Goal: Check status

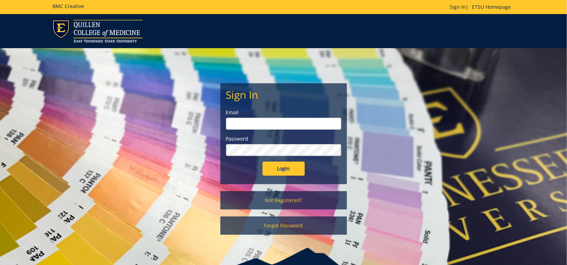
drag, startPoint x: 273, startPoint y: 124, endPoint x: 277, endPoint y: 122, distance: 4.4
click at [274, 124] on input "email" at bounding box center [283, 124] width 115 height 12
type input "andrewsg@etsu.edu"
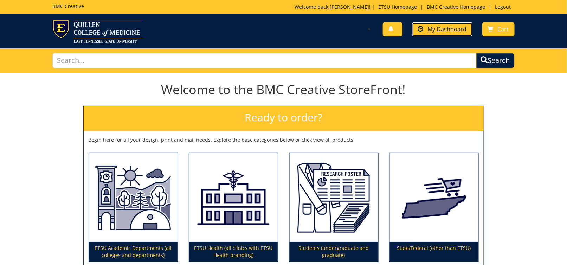
click at [446, 28] on span "My Dashboard" at bounding box center [447, 29] width 39 height 8
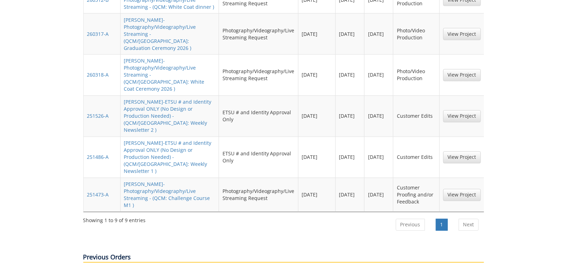
scroll to position [387, 0]
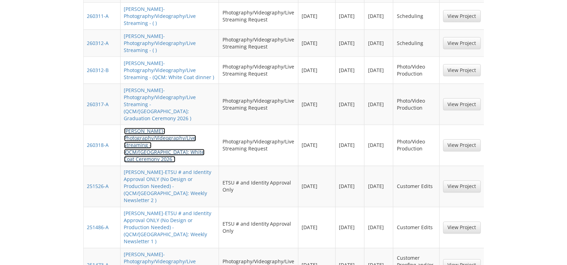
click at [148, 128] on link "GavinAndrews-Photography/Videography/Live Streaming - (QCM/SA: White Coat Cerem…" at bounding box center [164, 145] width 80 height 35
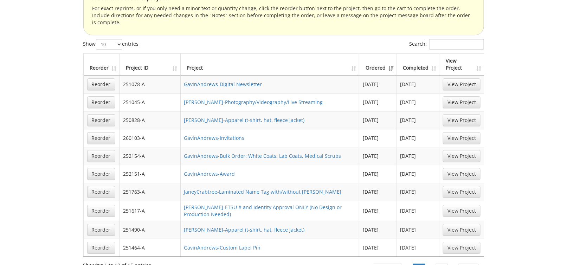
scroll to position [843, 0]
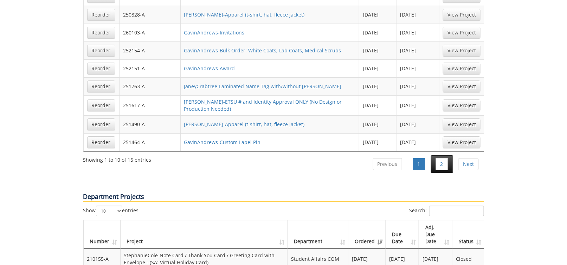
click at [449, 155] on li "2" at bounding box center [442, 164] width 22 height 18
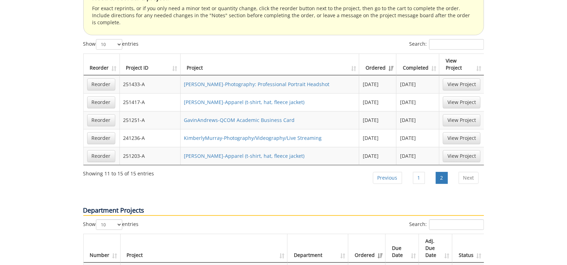
scroll to position [703, 0]
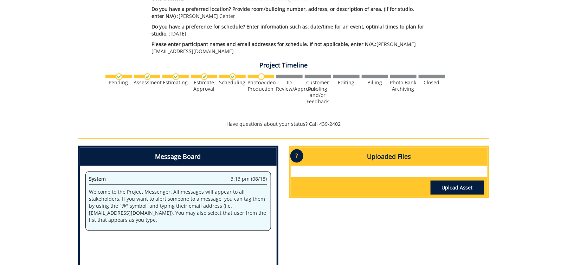
scroll to position [316, 0]
